Goal: Task Accomplishment & Management: Manage account settings

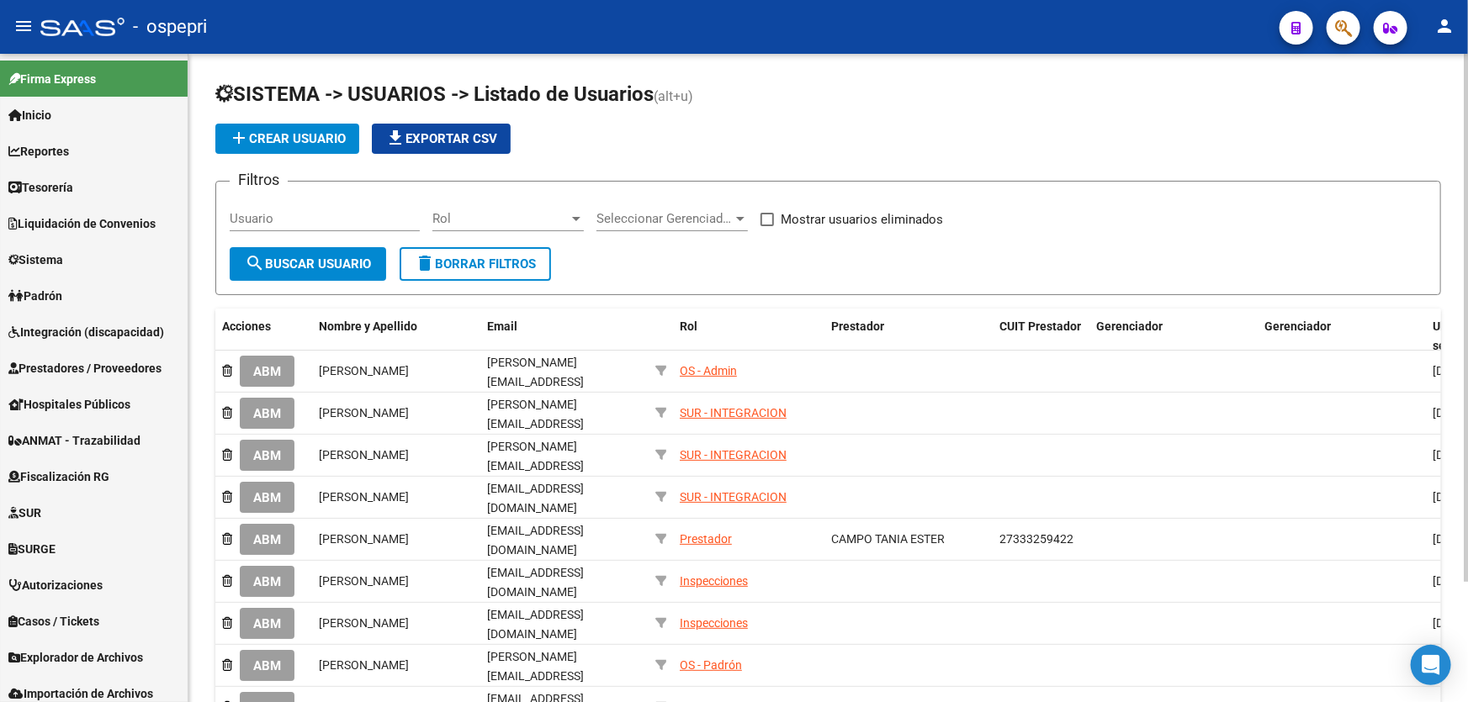
click at [363, 225] on div "Usuario" at bounding box center [325, 213] width 190 height 36
paste input "[EMAIL_ADDRESS][DOMAIN_NAME]"
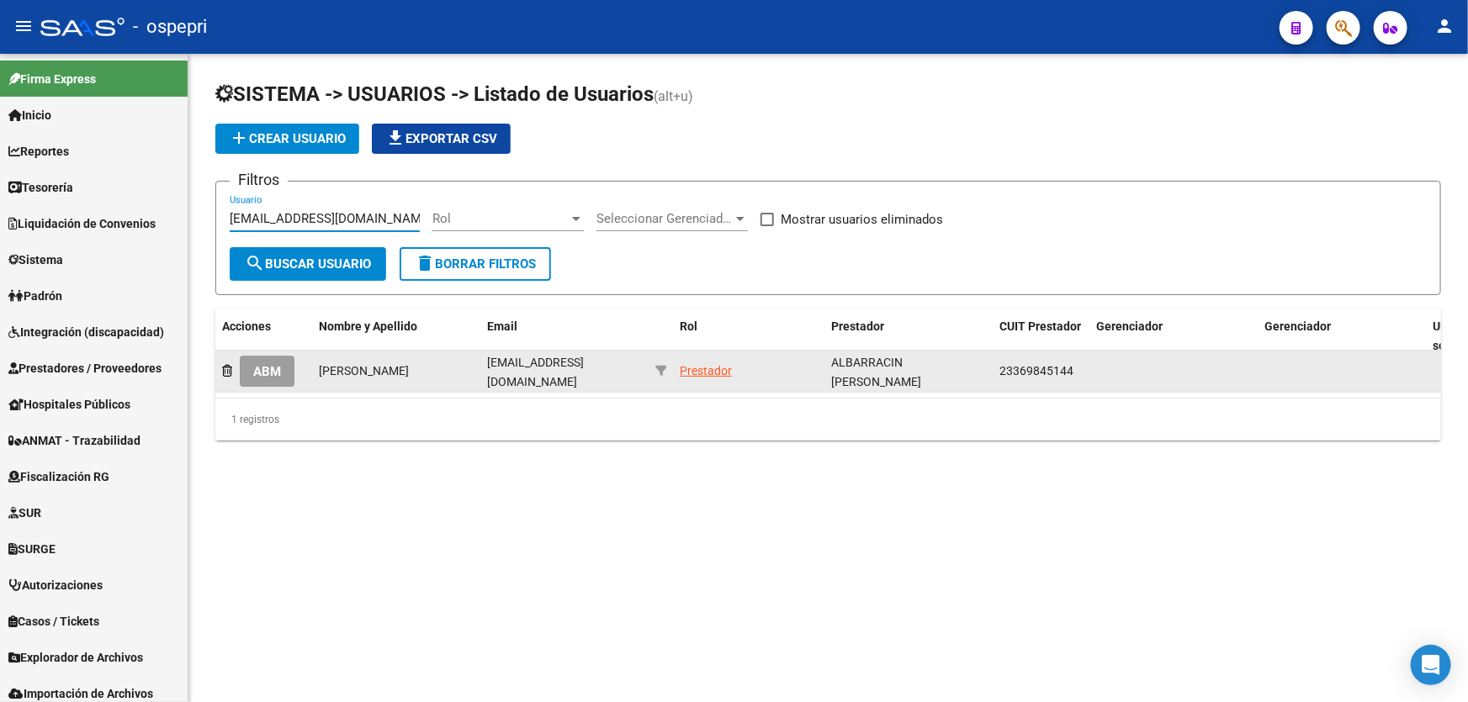
type input "[EMAIL_ADDRESS][DOMAIN_NAME]"
click at [280, 364] on span "ABM" at bounding box center [267, 371] width 28 height 15
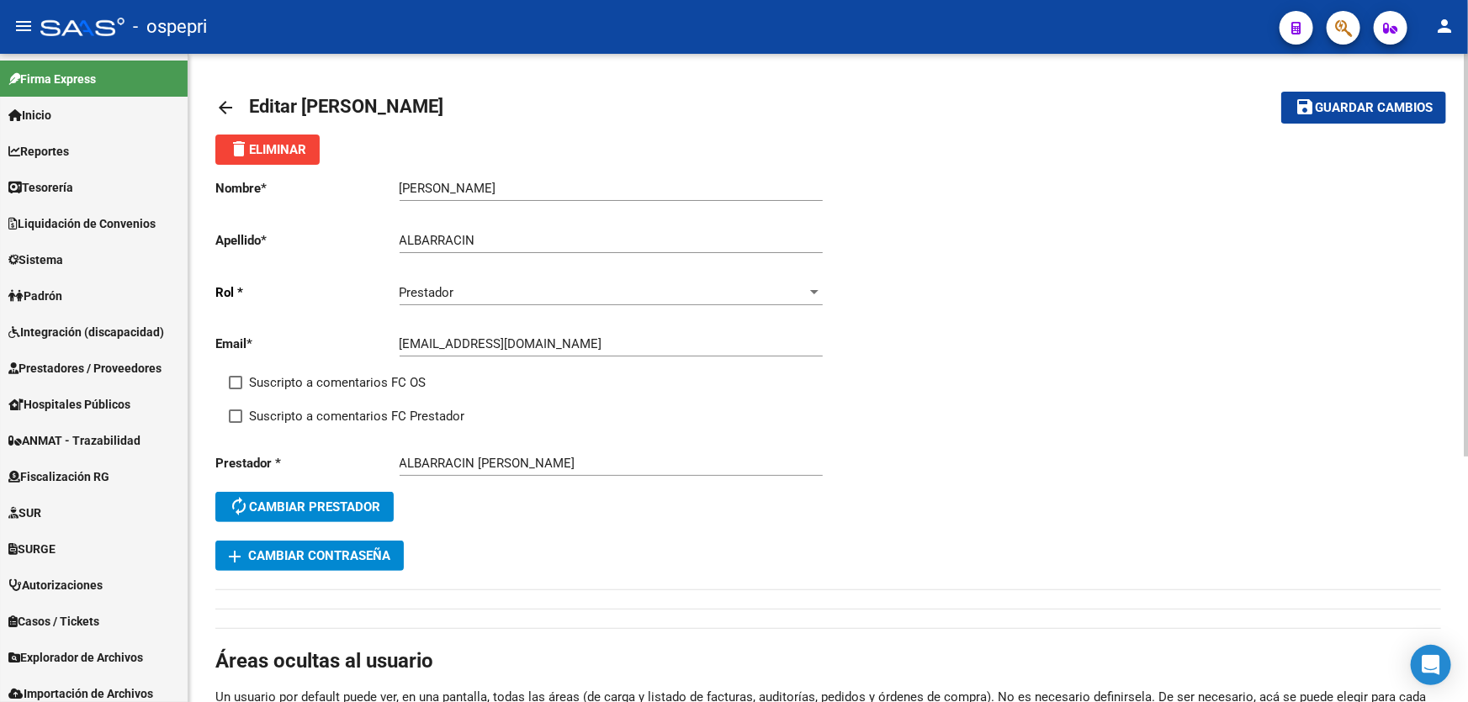
click at [347, 494] on button "autorenew Cambiar prestador" at bounding box center [304, 507] width 178 height 30
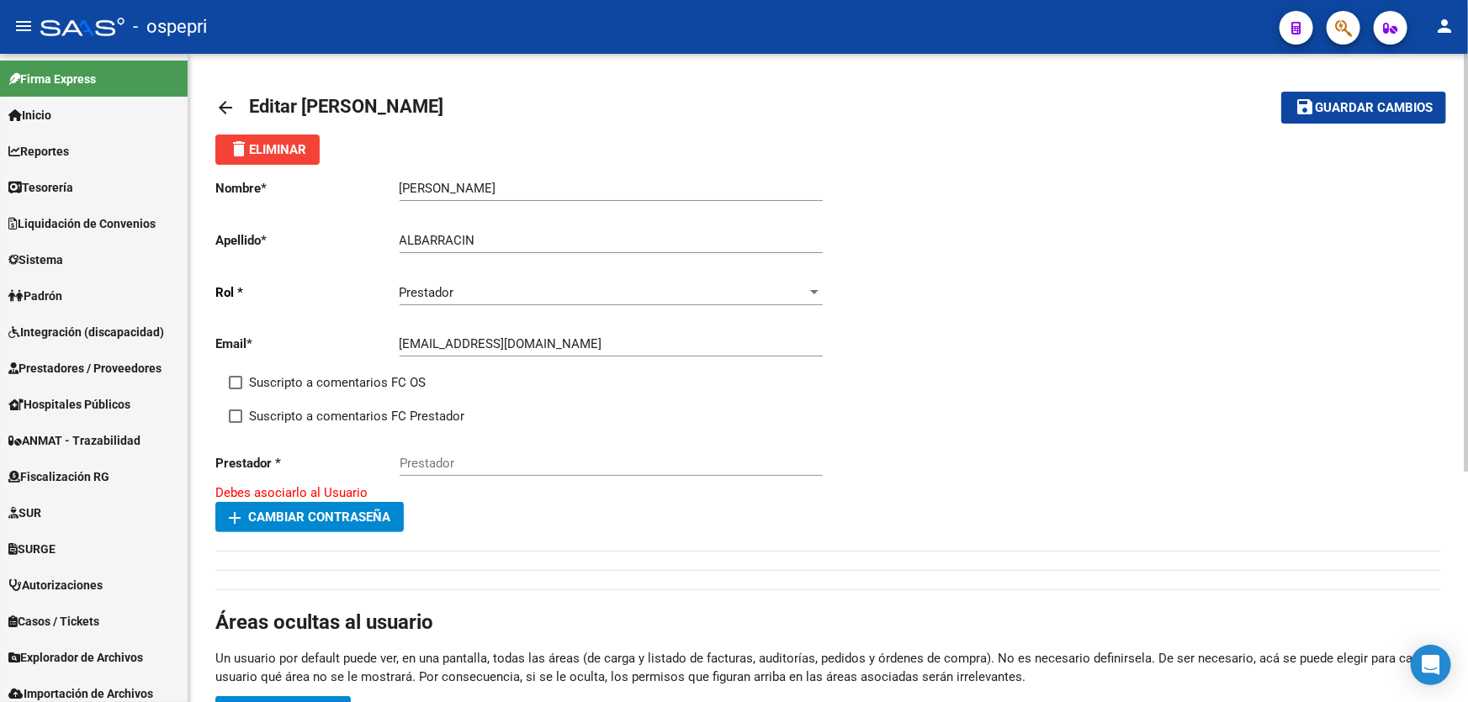
click at [337, 454] on p "Prestador *" at bounding box center [307, 463] width 184 height 19
click at [221, 103] on mat-icon "arrow_back" at bounding box center [225, 108] width 20 height 20
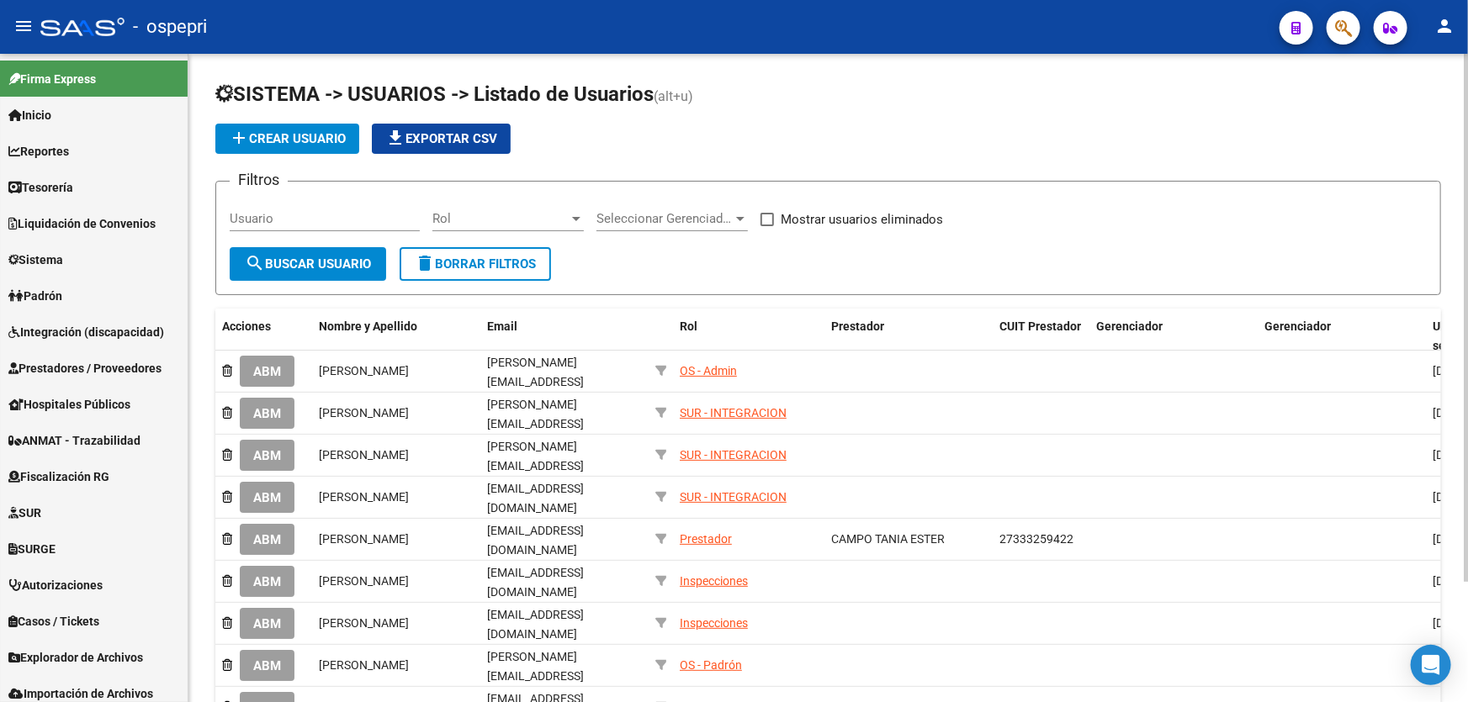
click at [305, 216] on input "Usuario" at bounding box center [325, 218] width 190 height 15
paste input "[EMAIL_ADDRESS][DOMAIN_NAME]"
type input "[EMAIL_ADDRESS][DOMAIN_NAME]"
click at [315, 252] on button "search Buscar Usuario" at bounding box center [308, 264] width 156 height 34
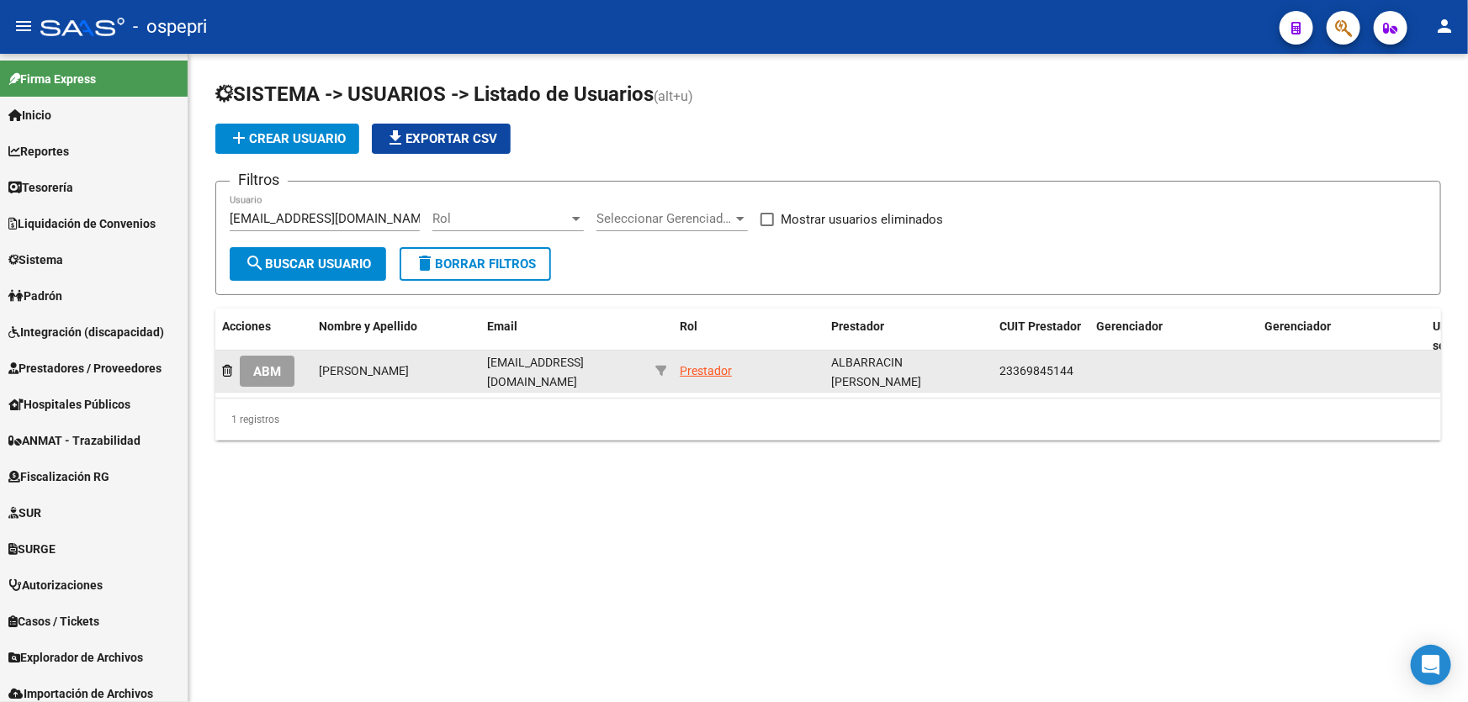
click at [286, 365] on button "ABM" at bounding box center [267, 371] width 55 height 31
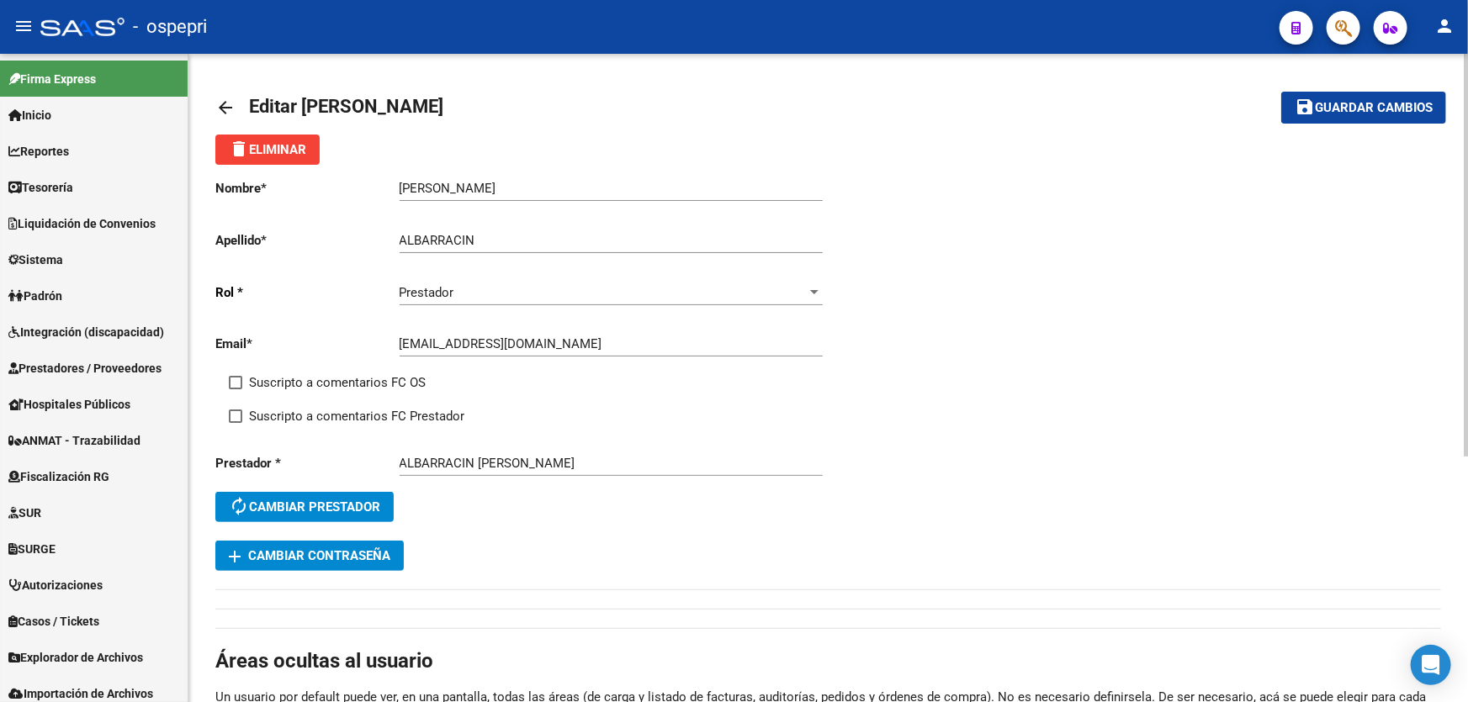
click at [317, 558] on span "add Cambiar Contraseña" at bounding box center [310, 555] width 162 height 15
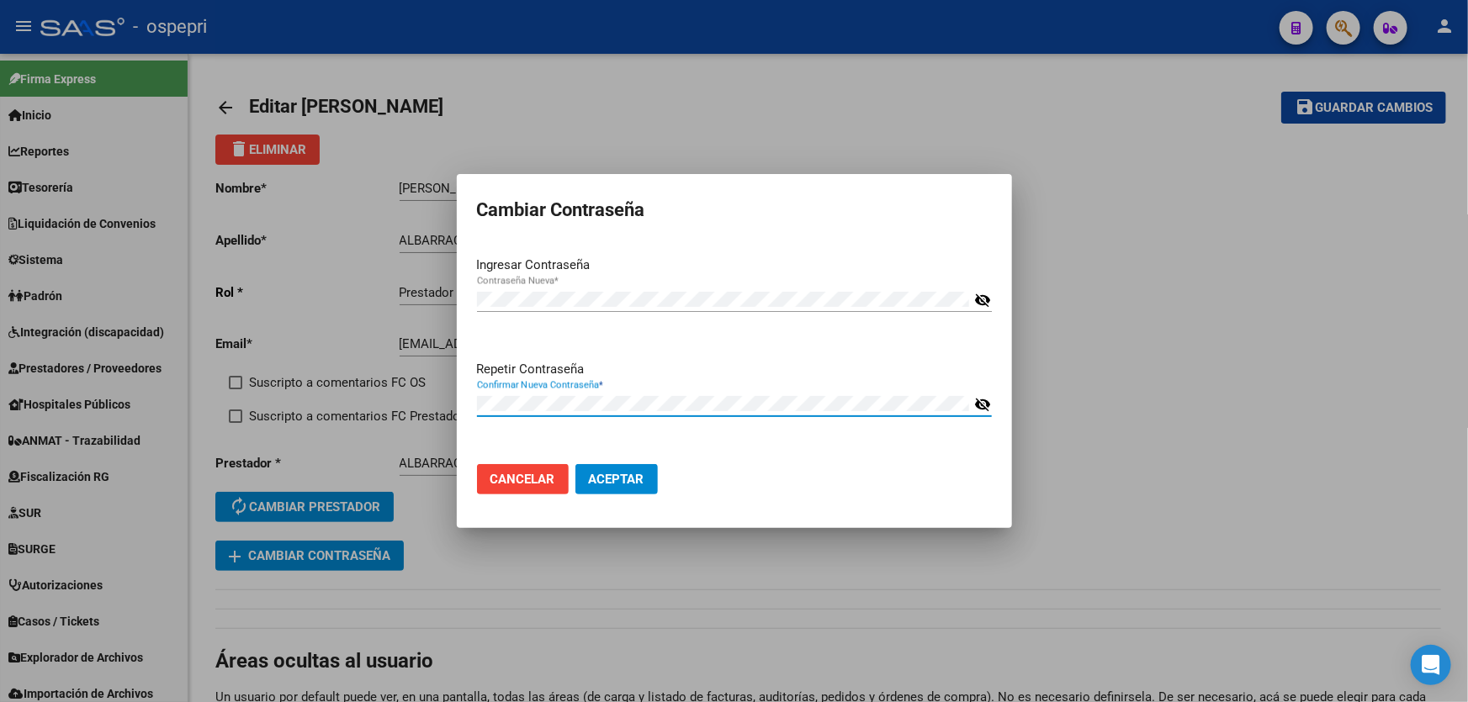
click at [990, 395] on mat-icon "visibility_off" at bounding box center [982, 405] width 17 height 20
click at [988, 399] on mat-icon "visibility" at bounding box center [982, 405] width 17 height 20
click at [600, 487] on button "Aceptar" at bounding box center [616, 479] width 82 height 30
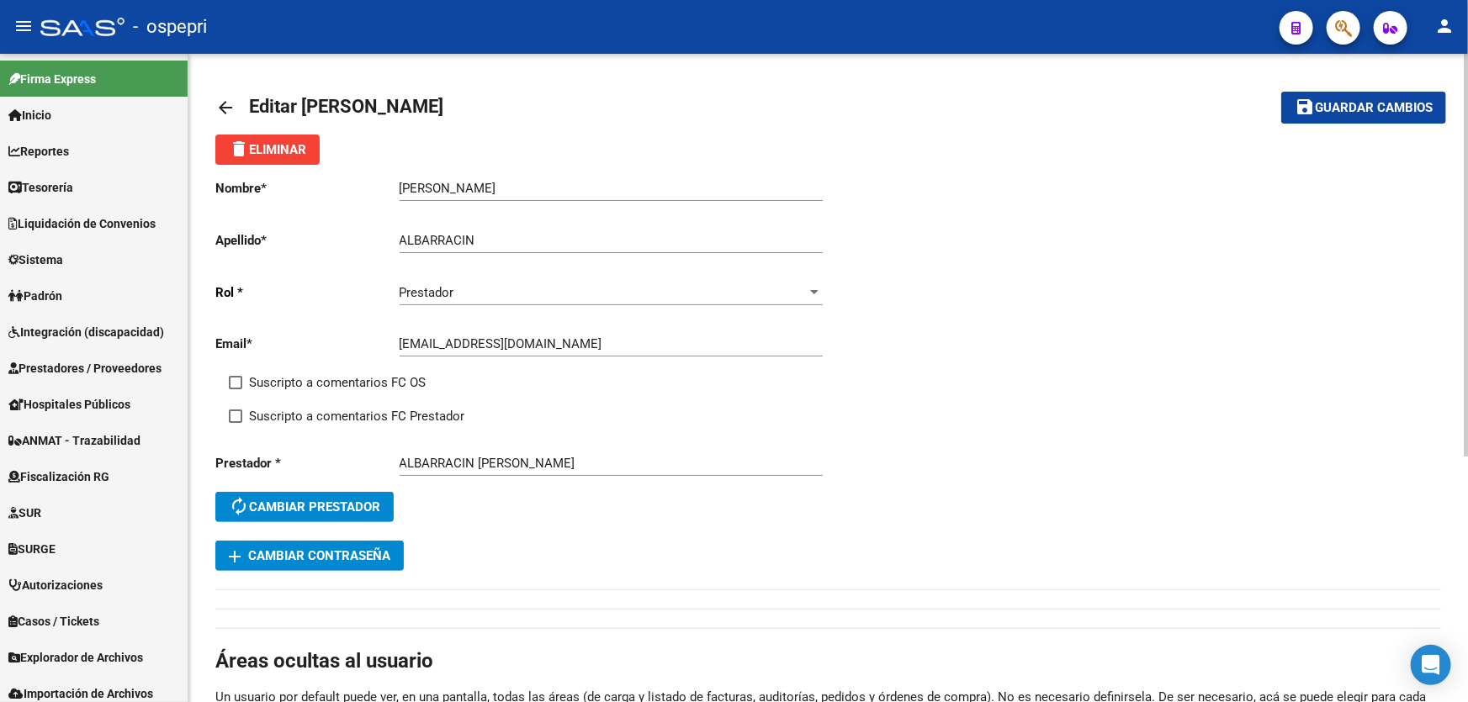
click at [241, 109] on link "arrow_back" at bounding box center [232, 107] width 34 height 40
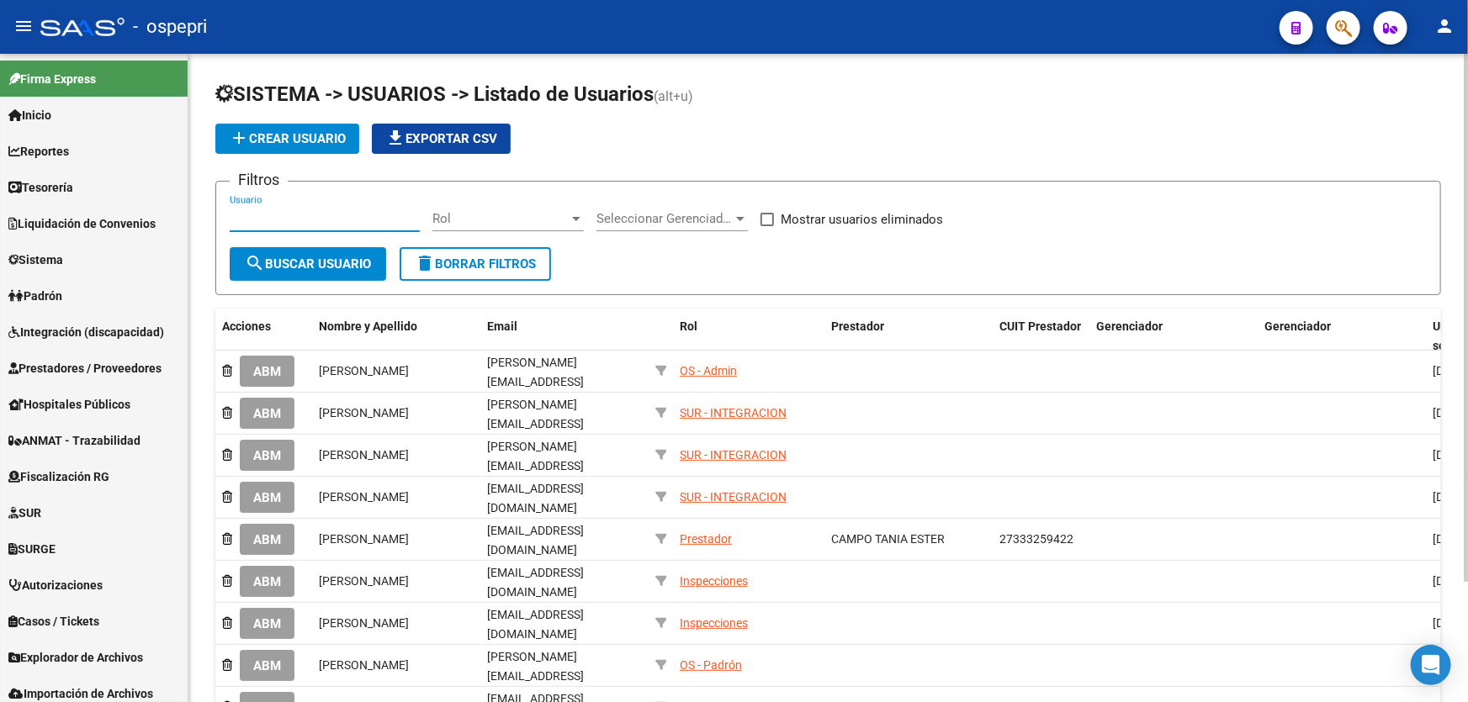
click at [307, 217] on input "Usuario" at bounding box center [325, 218] width 190 height 15
paste input "23253083484"
type input "23253083484"
click at [315, 247] on button "search Buscar Usuario" at bounding box center [308, 264] width 156 height 34
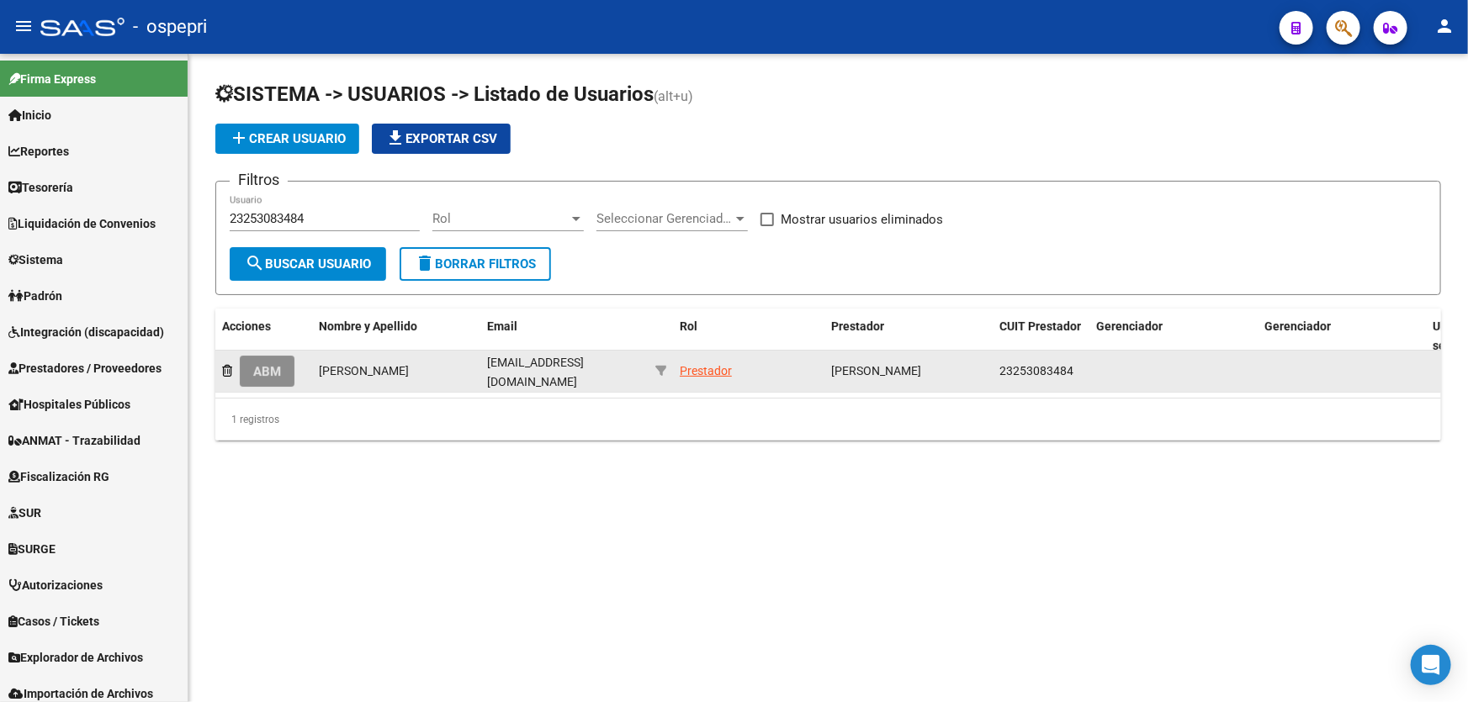
click at [286, 369] on button "ABM" at bounding box center [267, 371] width 55 height 31
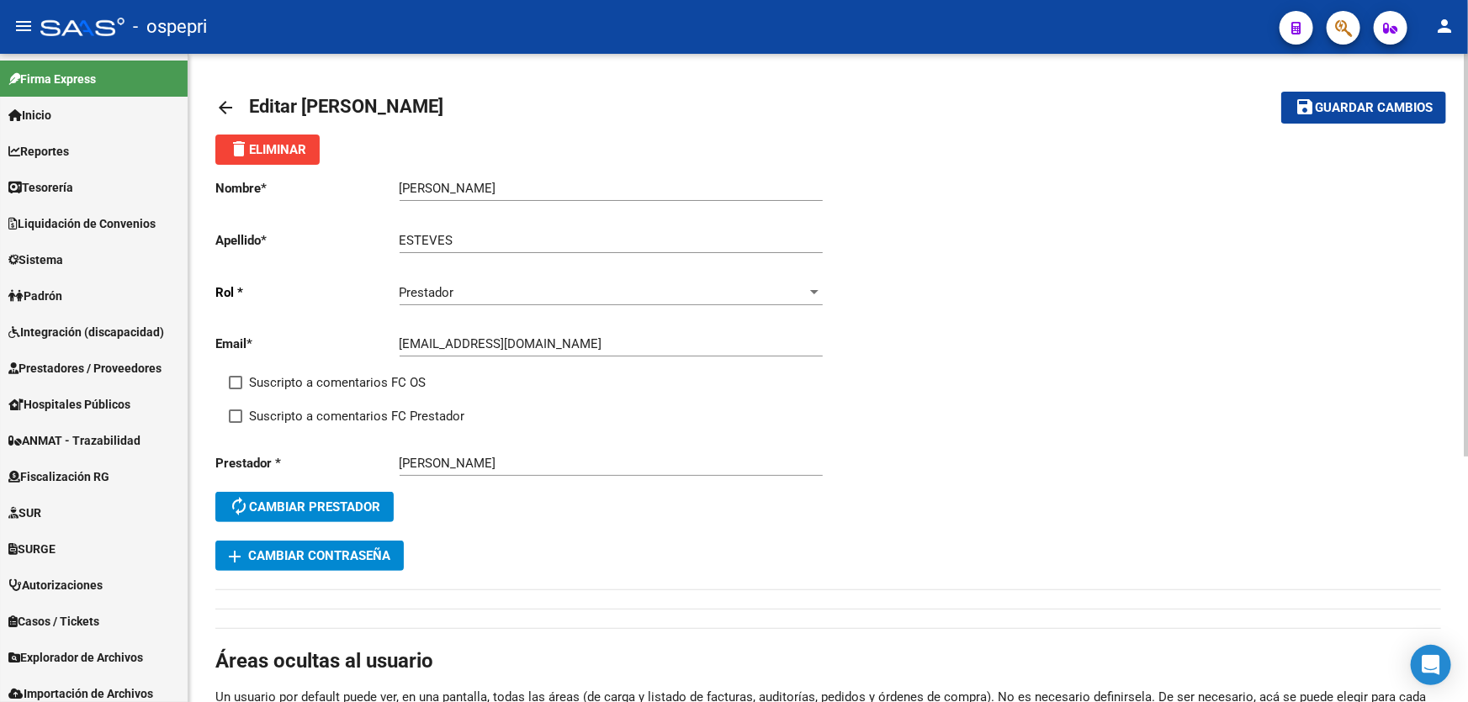
click at [379, 555] on span "add Cambiar Contraseña" at bounding box center [310, 555] width 162 height 15
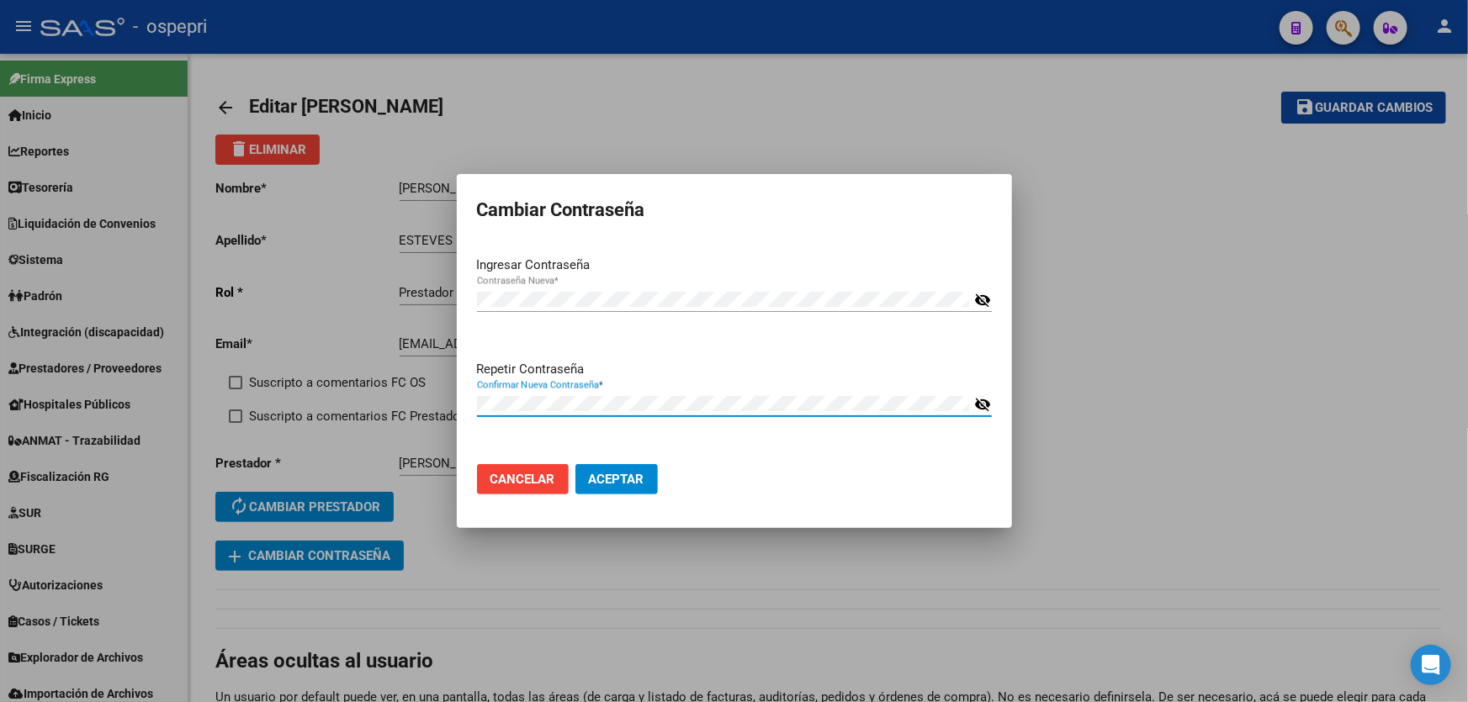
click at [984, 402] on mat-icon "visibility_off" at bounding box center [982, 405] width 17 height 20
drag, startPoint x: 797, startPoint y: 476, endPoint x: 798, endPoint y: 485, distance: 8.5
click at [804, 483] on mat-dialog-actions "Cancelar Aceptar" at bounding box center [734, 479] width 515 height 57
click at [614, 480] on span "Aceptar" at bounding box center [617, 479] width 56 height 15
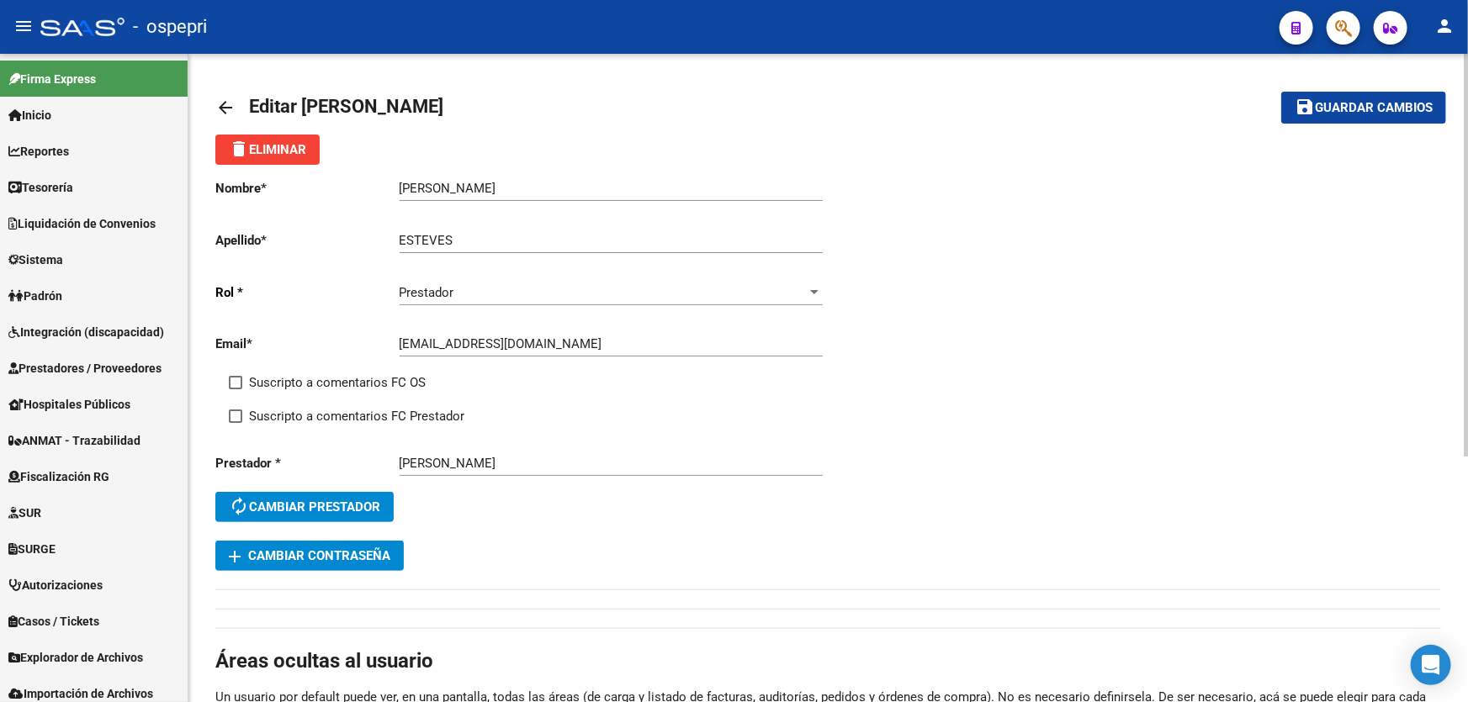
click at [223, 105] on mat-icon "arrow_back" at bounding box center [225, 108] width 20 height 20
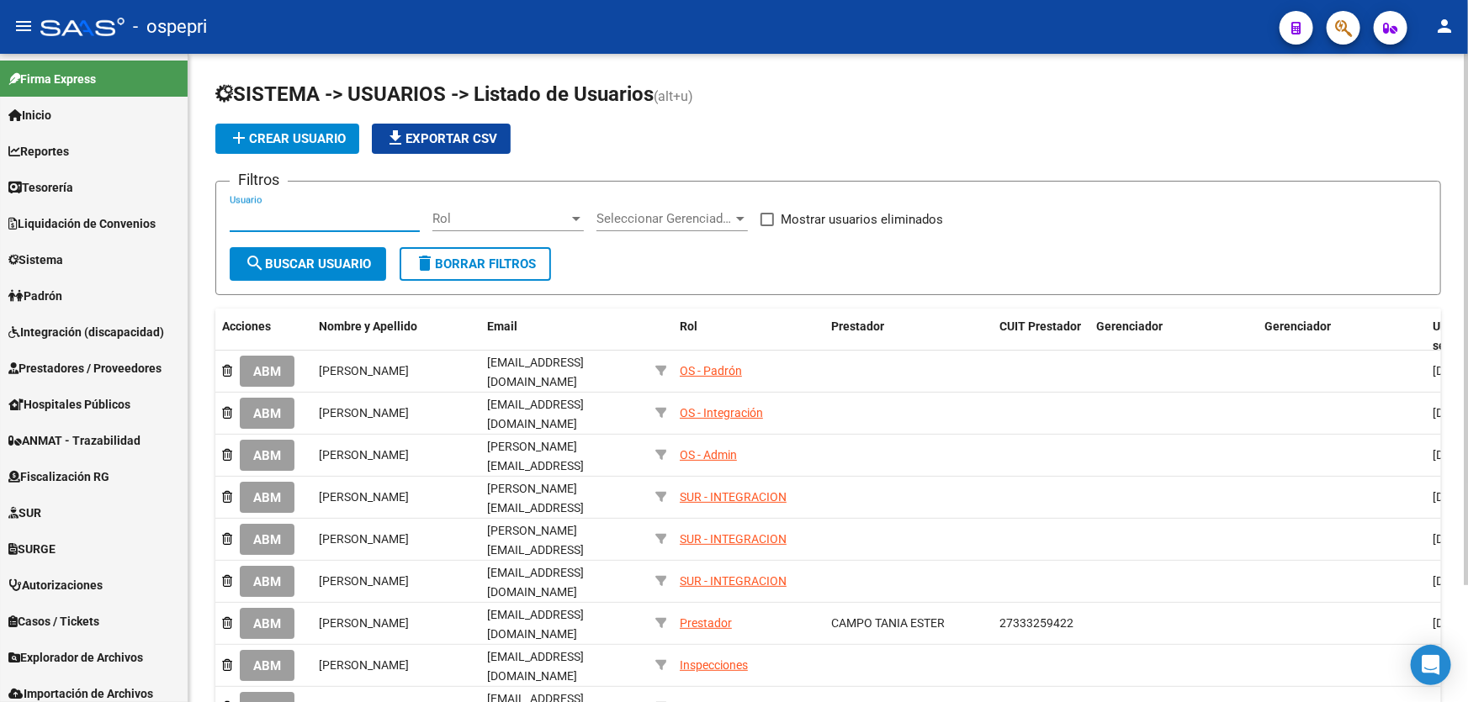
click at [273, 219] on input "Usuario" at bounding box center [325, 218] width 190 height 15
paste input "27179259384"
type input "27179259384"
click at [321, 257] on span "search Buscar Usuario" at bounding box center [308, 264] width 126 height 15
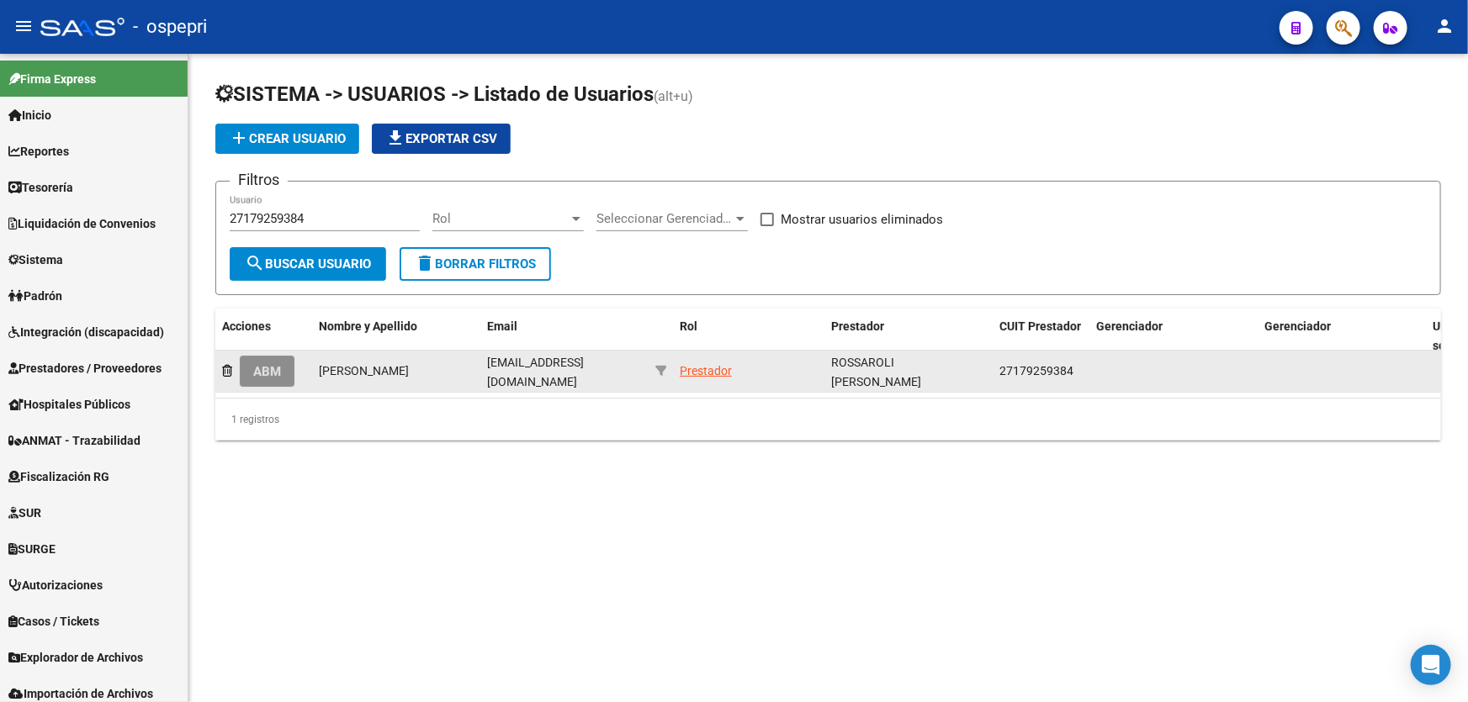
click at [263, 372] on span "ABM" at bounding box center [267, 371] width 28 height 15
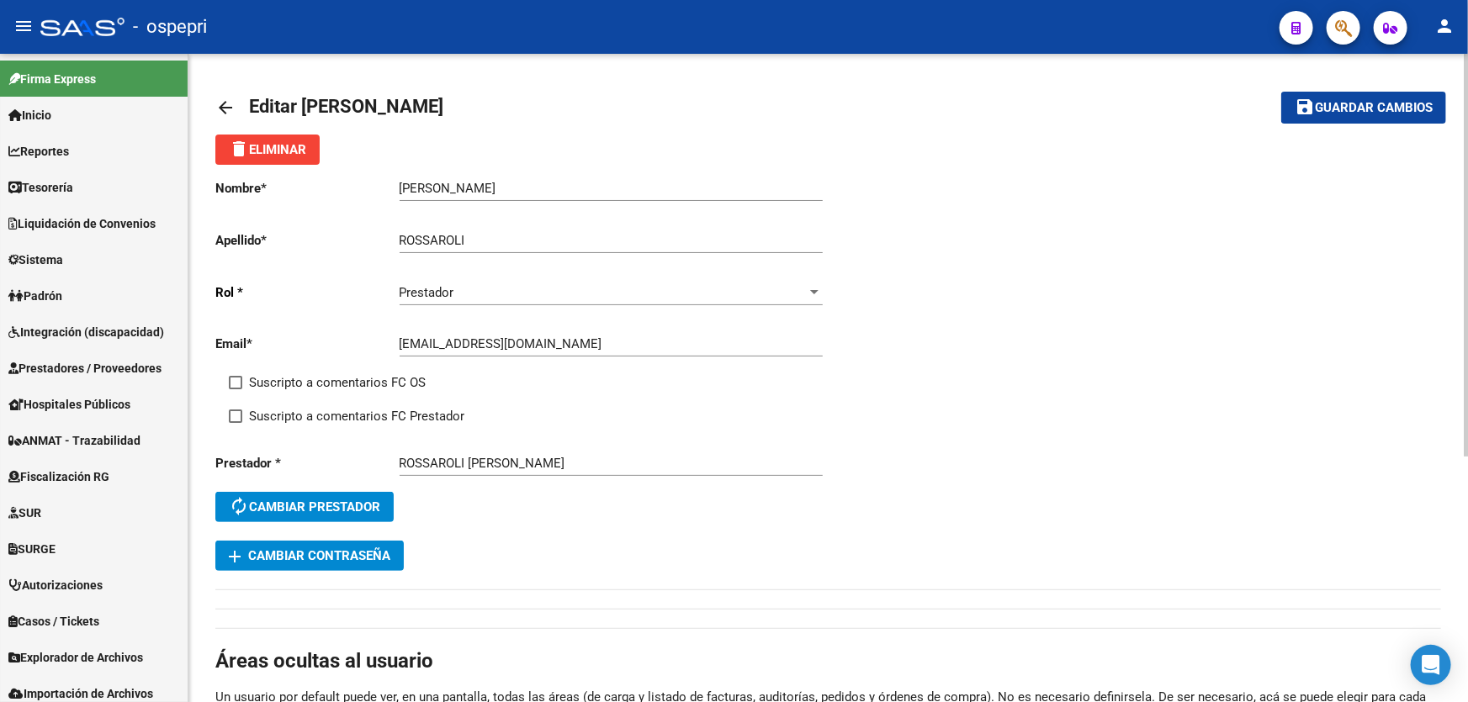
click at [356, 548] on span "add Cambiar Contraseña" at bounding box center [310, 555] width 162 height 15
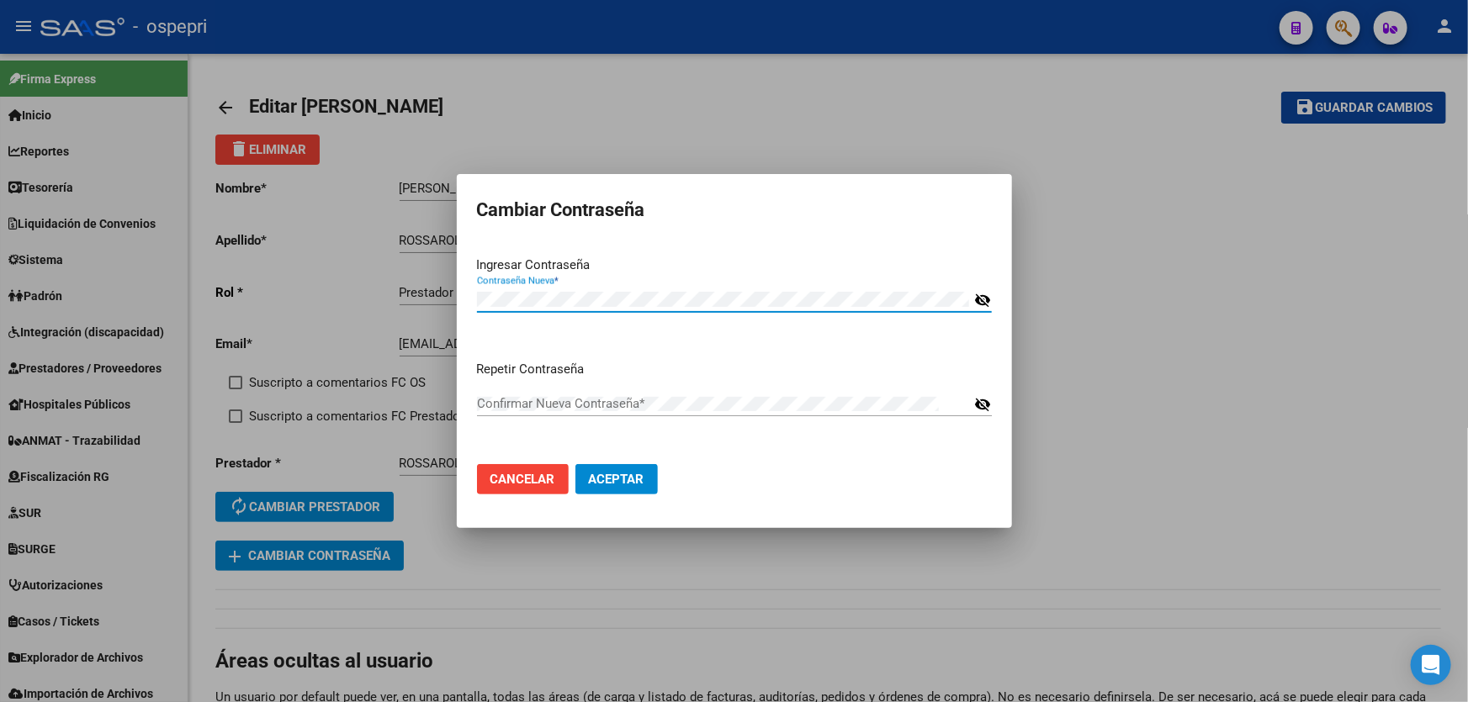
click at [526, 395] on div "Confirmar Nueva Contraseña *" at bounding box center [723, 403] width 492 height 25
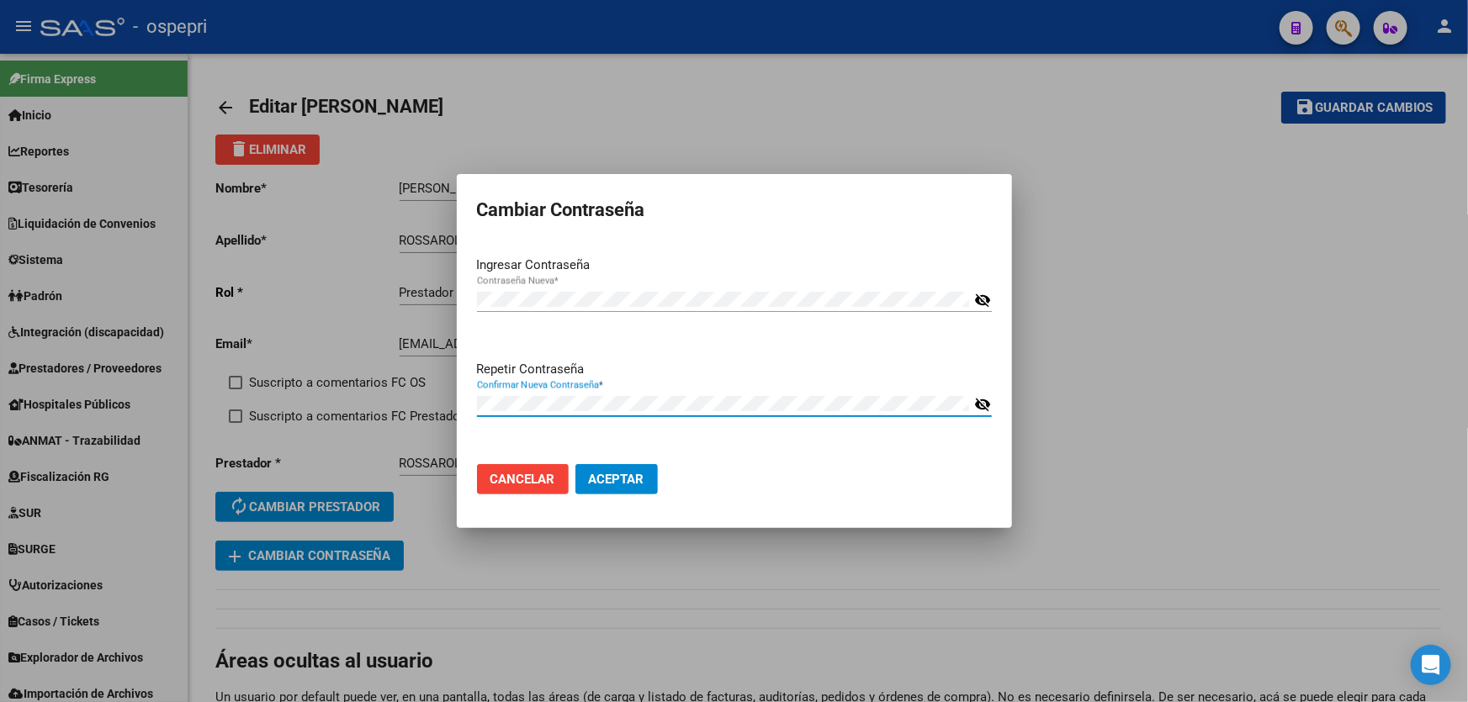
click at [795, 494] on mat-dialog-actions "Cancelar Aceptar" at bounding box center [734, 479] width 515 height 57
click at [598, 472] on span "Aceptar" at bounding box center [617, 479] width 56 height 15
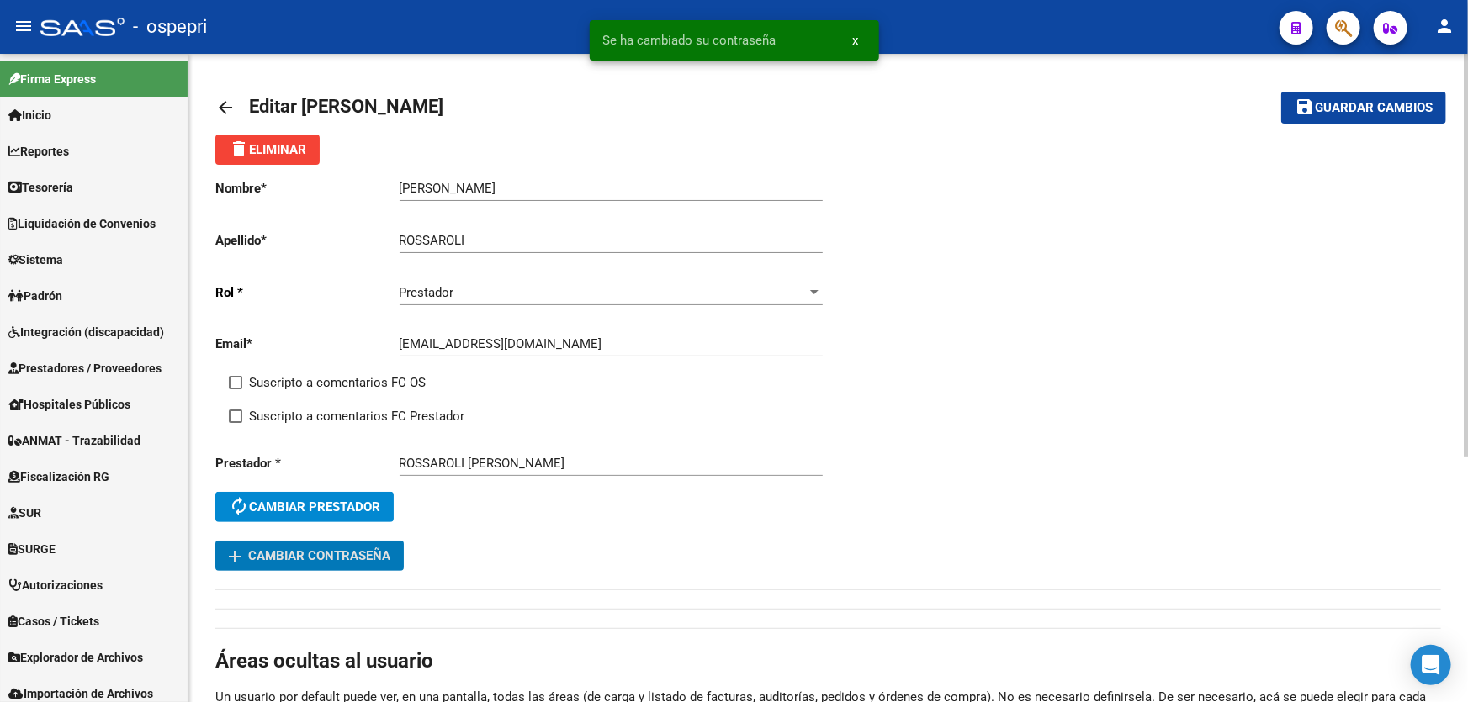
click at [1375, 112] on span "Guardar cambios" at bounding box center [1374, 108] width 118 height 15
click at [219, 103] on mat-icon "arrow_back" at bounding box center [225, 108] width 20 height 20
